Goal: Information Seeking & Learning: Learn about a topic

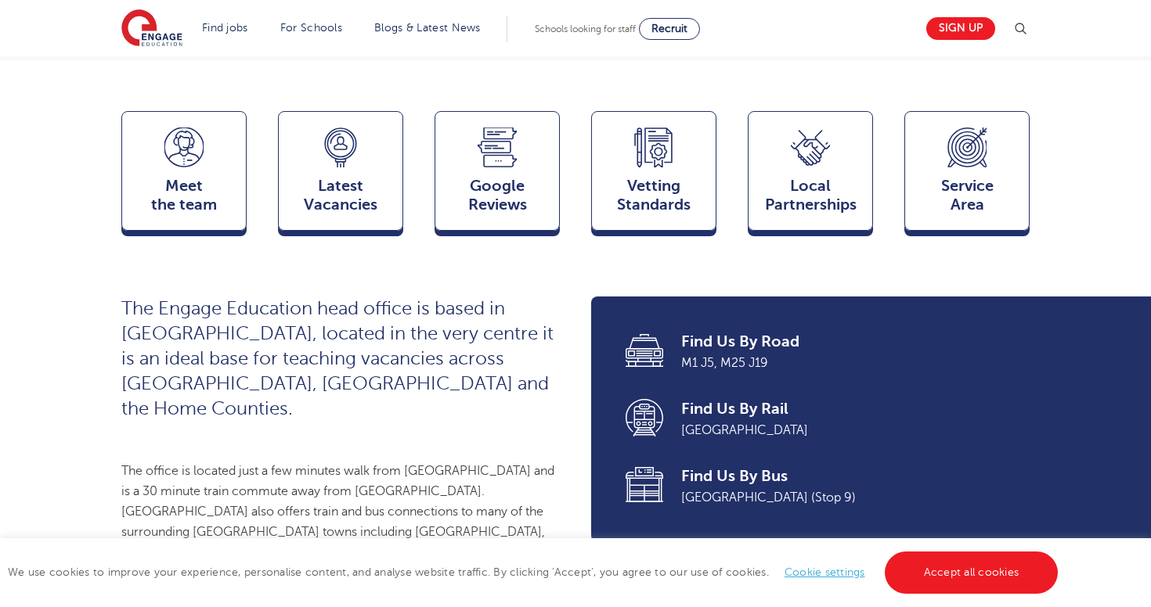
scroll to position [431, 0]
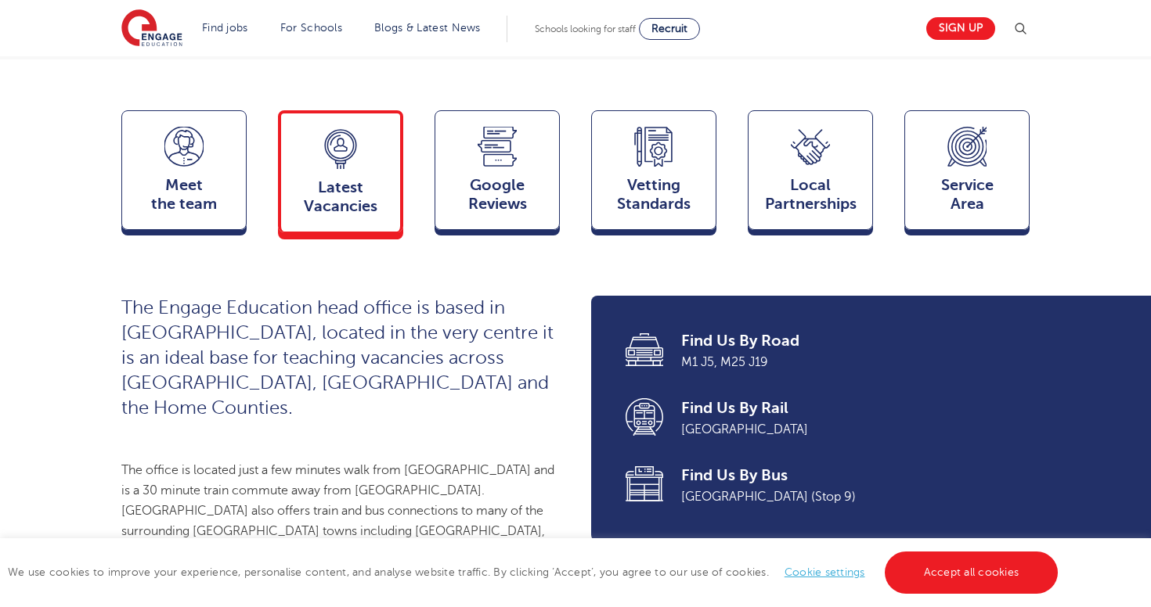
drag, startPoint x: 340, startPoint y: 118, endPoint x: 340, endPoint y: 143, distance: 25.1
click at [340, 178] on span "Latest Vacancies" at bounding box center [340, 197] width 103 height 38
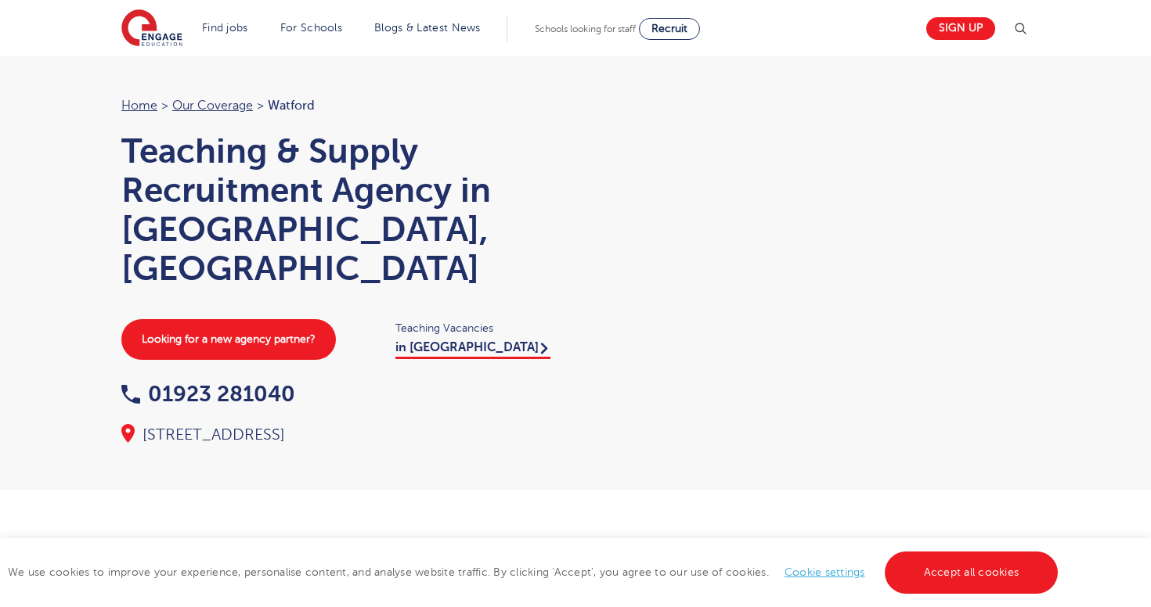
click at [239, 27] on link "Find jobs" at bounding box center [225, 28] width 46 height 12
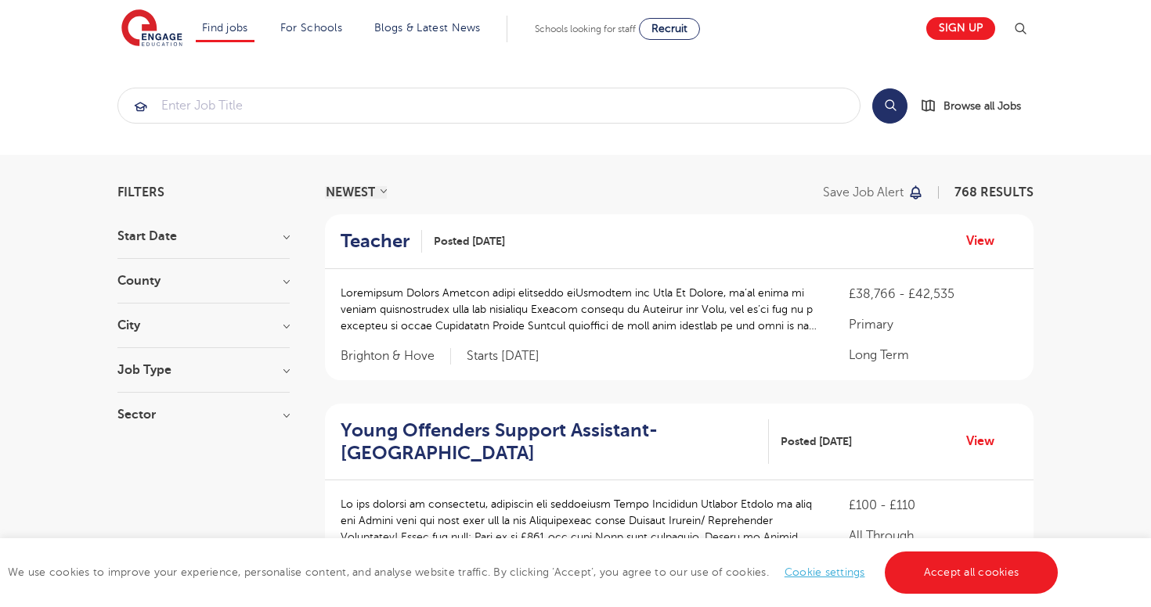
drag, startPoint x: 0, startPoint y: 0, endPoint x: 164, endPoint y: 232, distance: 283.6
click at [164, 232] on h3 "Start Date" at bounding box center [203, 236] width 172 height 13
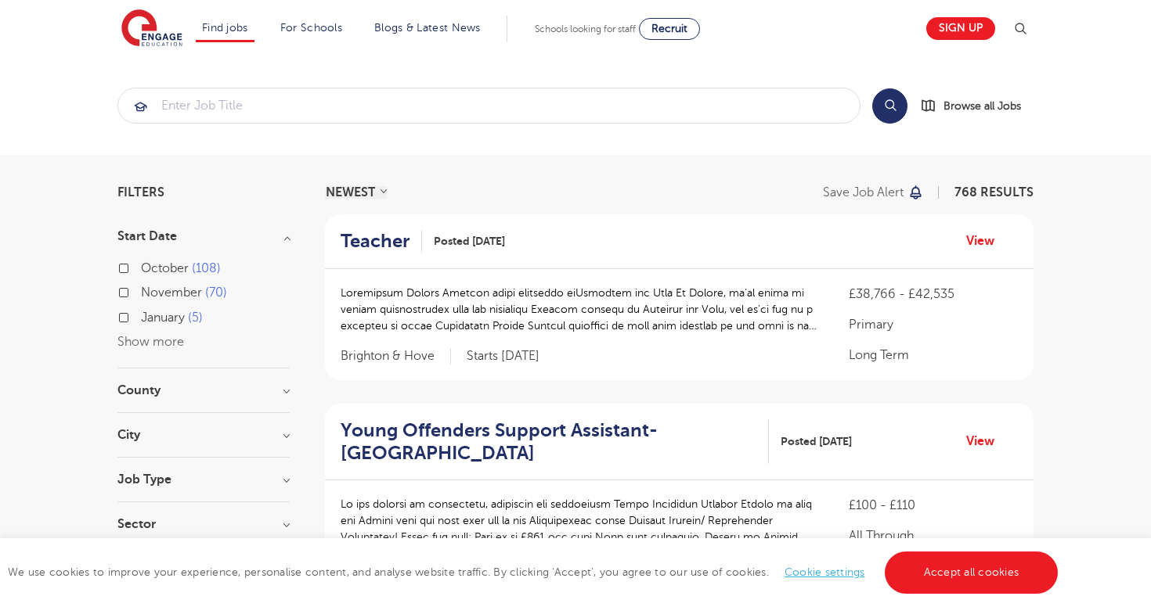
click at [141, 268] on label "October 108" at bounding box center [181, 268] width 80 height 20
click at [141, 268] on input "October 108" at bounding box center [146, 266] width 10 height 10
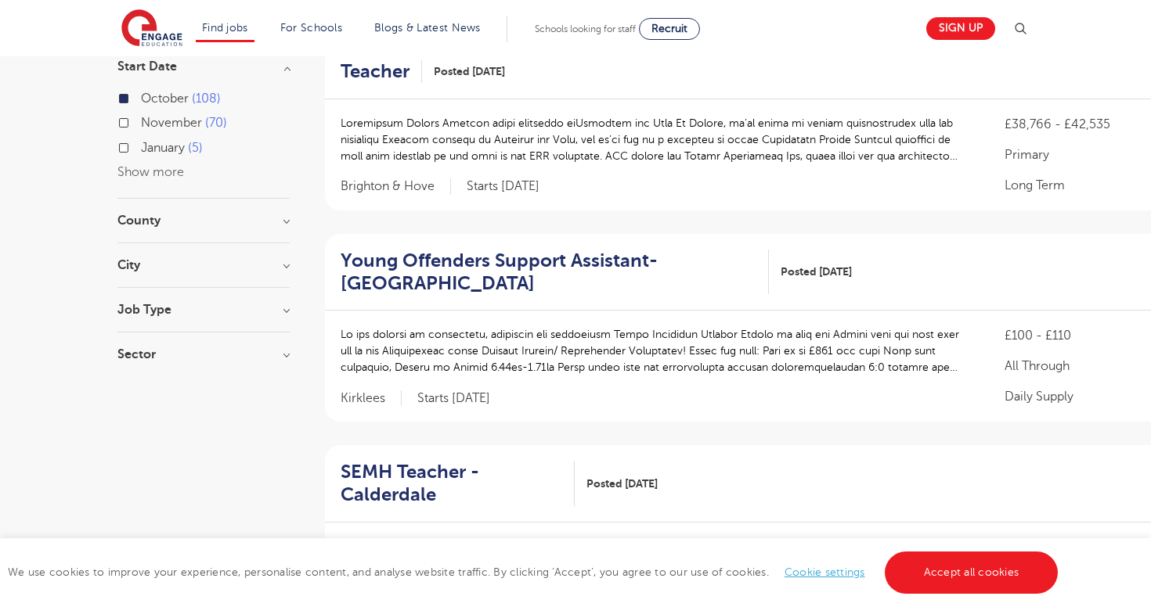
scroll to position [170, 0]
click at [284, 221] on h3 "County" at bounding box center [203, 220] width 172 height 13
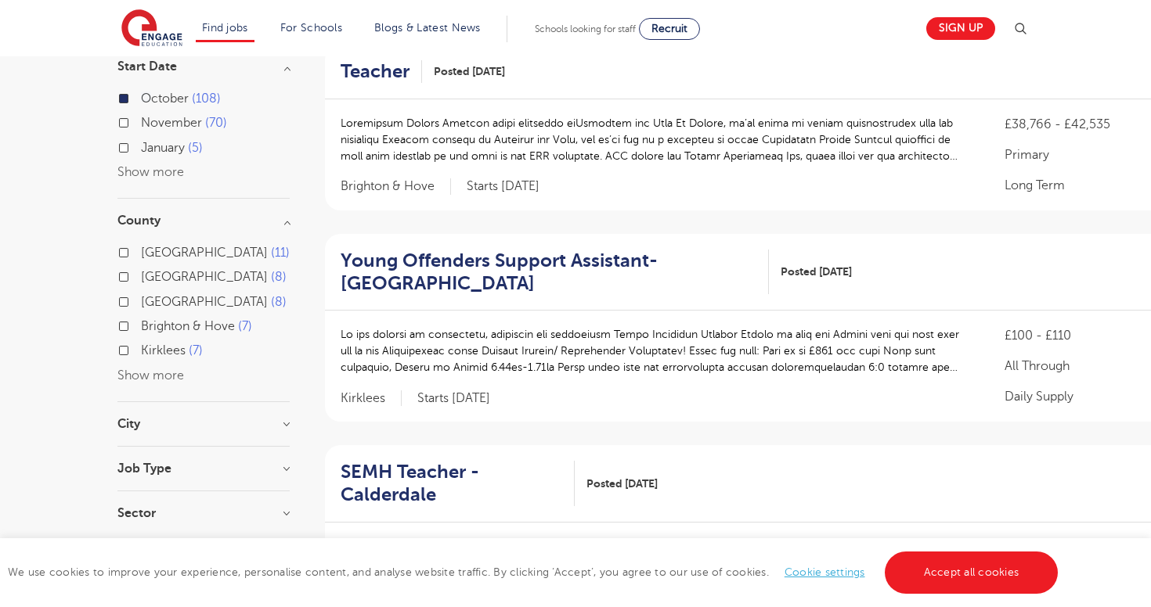
click at [141, 273] on label "[GEOGRAPHIC_DATA] 8" at bounding box center [214, 277] width 146 height 20
click at [141, 273] on input "[GEOGRAPHIC_DATA] 8" at bounding box center [146, 275] width 10 height 10
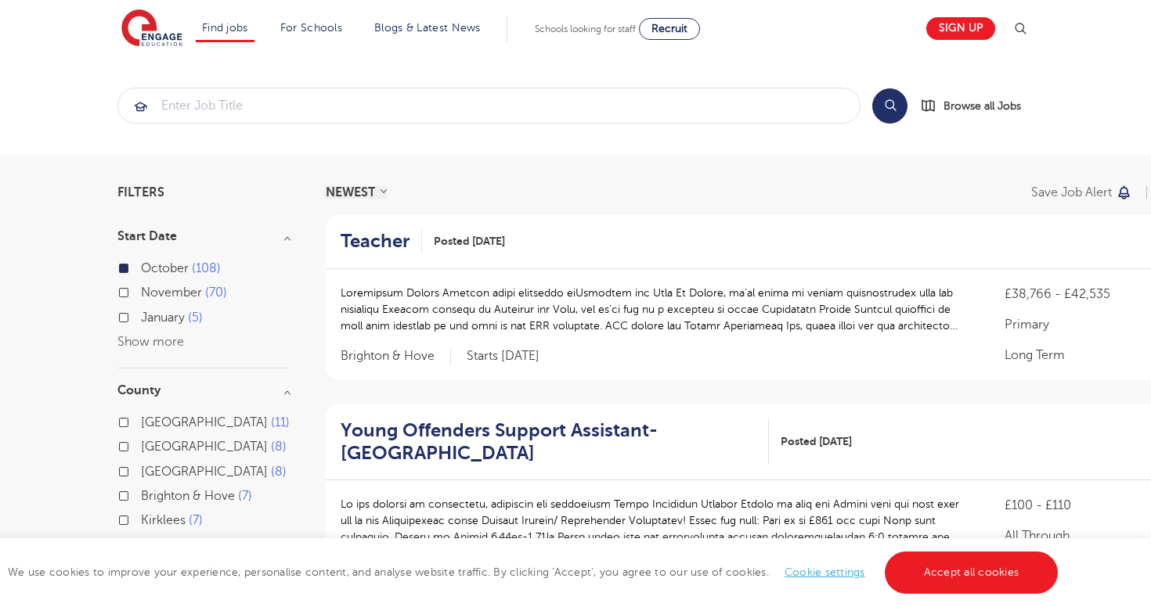
scroll to position [170, 0]
